Goal: Find specific page/section: Find specific page/section

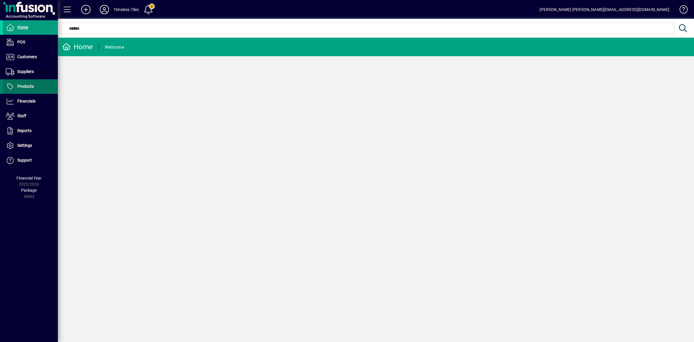
click at [32, 84] on span "Products" at bounding box center [25, 86] width 16 height 5
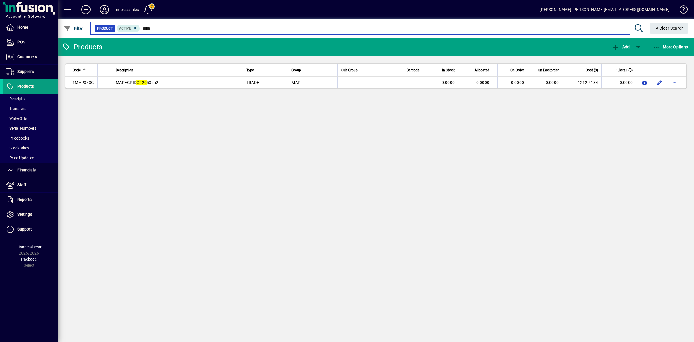
type input "****"
